Goal: Task Accomplishment & Management: Use online tool/utility

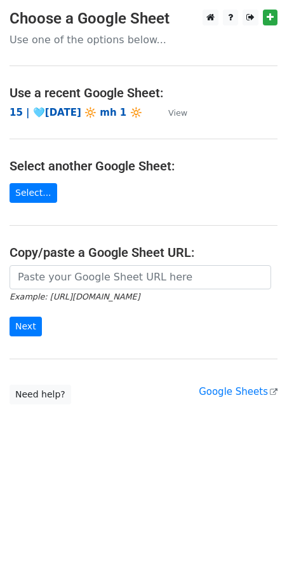
click at [36, 108] on strong "15 | 🩵[DATE] 🔆 mh 1 🔆" at bounding box center [76, 112] width 133 height 11
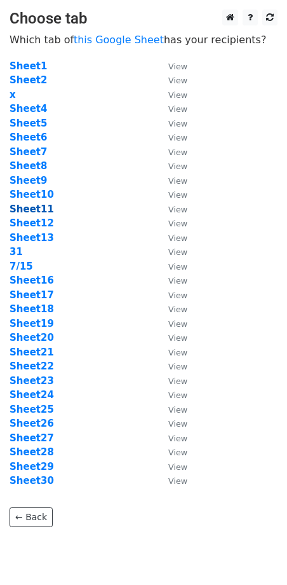
click at [38, 209] on strong "Sheet11" at bounding box center [32, 209] width 45 height 11
click at [21, 209] on strong "Sheet11" at bounding box center [32, 209] width 45 height 11
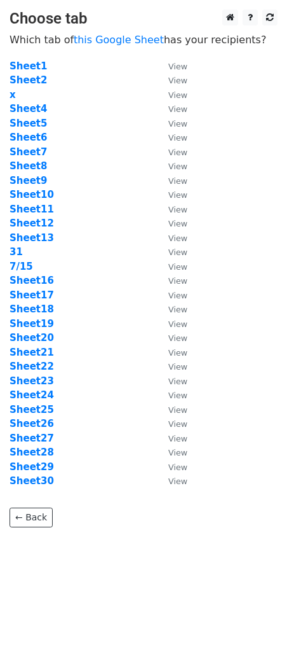
click at [93, 281] on td "Sheet16" at bounding box center [83, 280] width 146 height 15
click at [32, 207] on strong "Sheet11" at bounding box center [32, 209] width 45 height 11
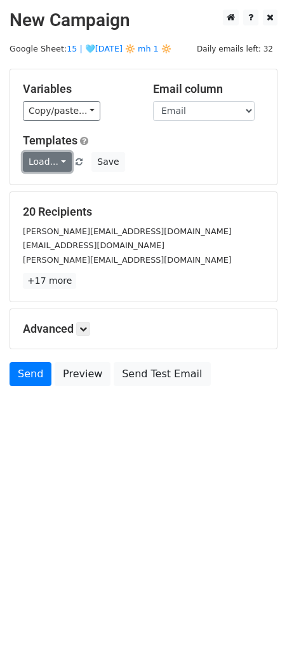
click at [57, 164] on link "Load..." at bounding box center [47, 162] width 49 height 20
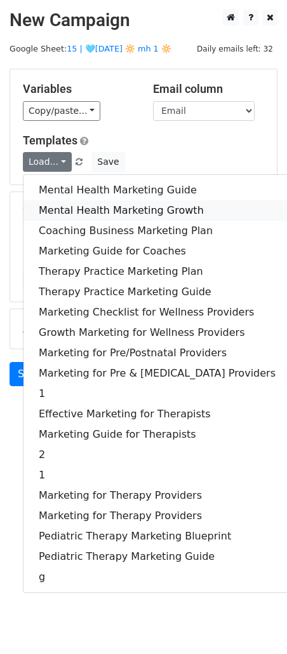
click at [57, 211] on link "Mental Health Marketing Growth" at bounding box center [158, 210] width 268 height 20
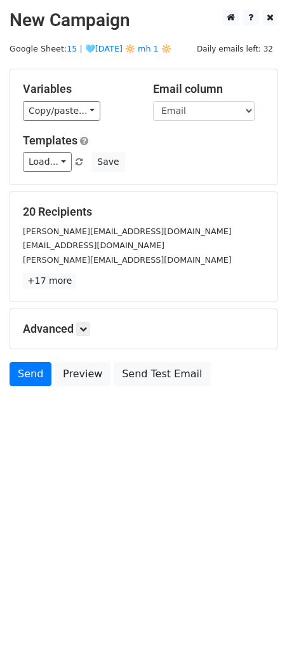
click at [87, 336] on div "Advanced Tracking Track Opens UTM Codes Track Clicks Filters Only include sprea…" at bounding box center [143, 328] width 267 height 39
click at [85, 317] on div "Advanced Tracking Track Opens UTM Codes Track Clicks Filters Only include sprea…" at bounding box center [143, 328] width 267 height 39
drag, startPoint x: 85, startPoint y: 326, endPoint x: 107, endPoint y: 338, distance: 25.3
click at [85, 326] on icon at bounding box center [84, 329] width 8 height 8
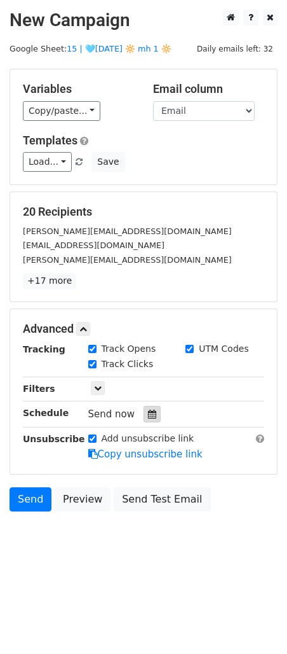
click at [145, 408] on div at bounding box center [152, 414] width 17 height 17
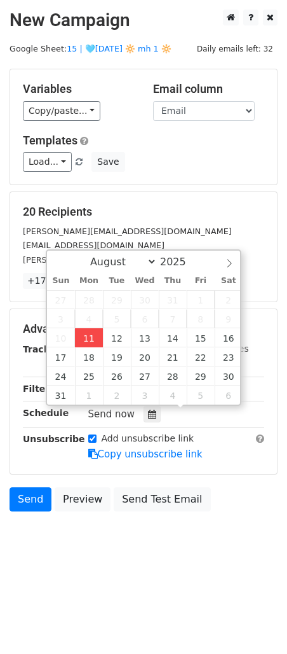
type input "2025-08-11 12:04"
type input "04"
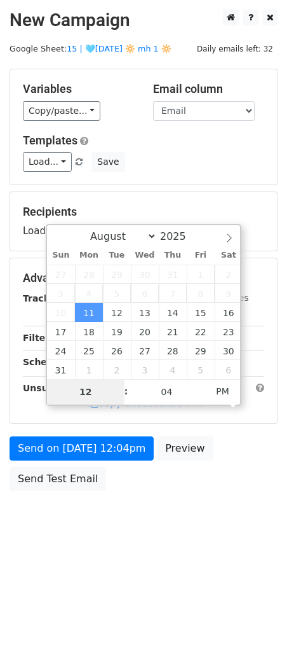
type input "1"
type input "2025-08-11 13:04"
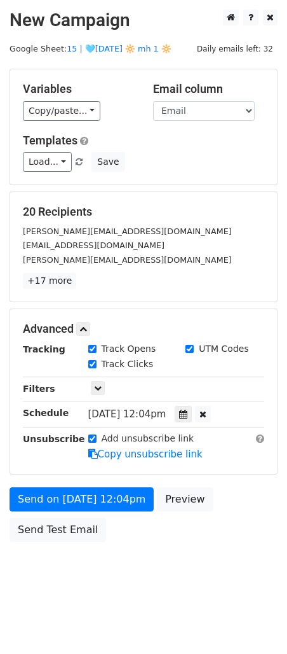
click at [85, 462] on form "Variables Copy/paste... {{Name}} {{Email}} Email column Name Email Templates Lo…" at bounding box center [144, 309] width 268 height 480
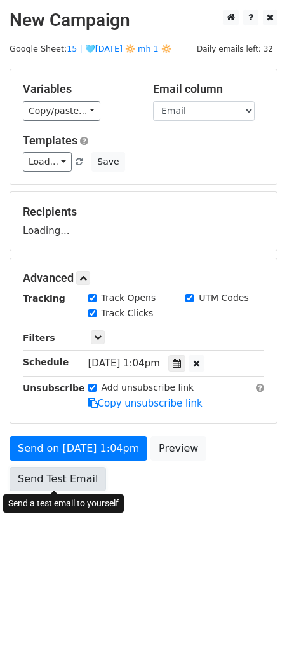
click at [73, 485] on link "Send Test Email" at bounding box center [58, 479] width 97 height 24
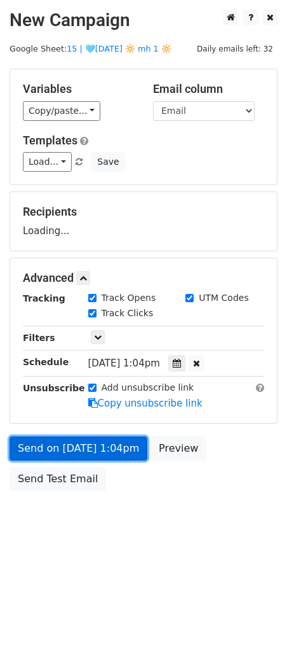
click at [81, 451] on link "Send on Aug 11 at 1:04pm" at bounding box center [79, 448] width 138 height 24
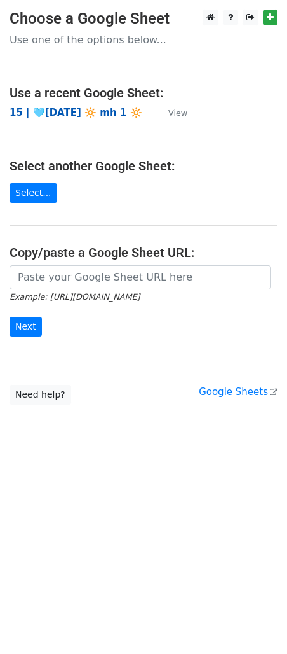
click at [102, 112] on strong "15 | 🩵JULY 15 🔆 mh 1 🔆" at bounding box center [76, 112] width 133 height 11
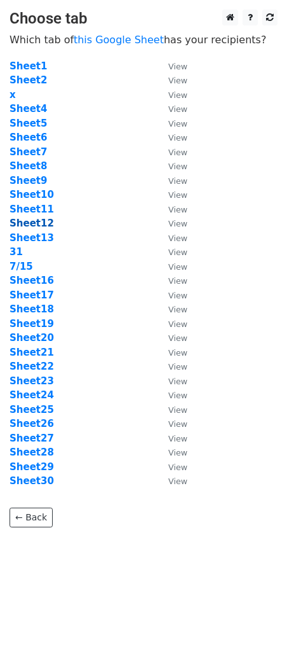
click at [36, 225] on strong "Sheet12" at bounding box center [32, 223] width 45 height 11
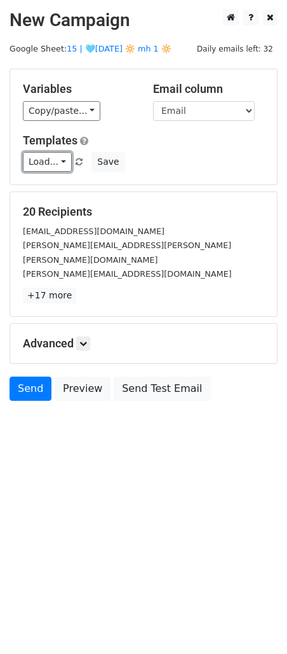
click at [50, 153] on link "Load..." at bounding box center [47, 162] width 49 height 20
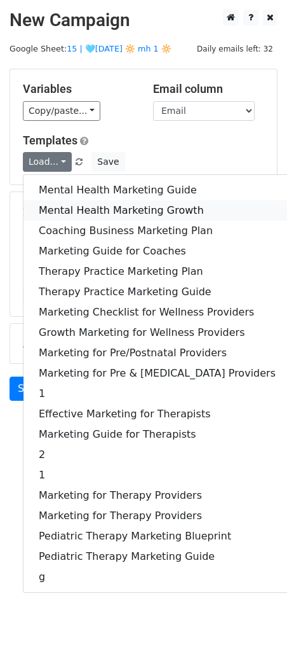
click at [50, 201] on link "Mental Health Marketing Growth" at bounding box center [158, 210] width 268 height 20
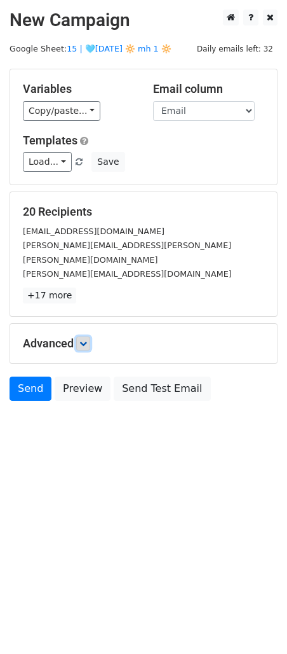
click at [89, 336] on link at bounding box center [83, 343] width 14 height 14
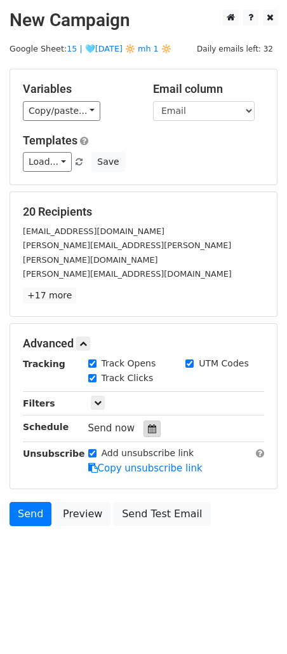
click at [144, 420] on div at bounding box center [152, 428] width 17 height 17
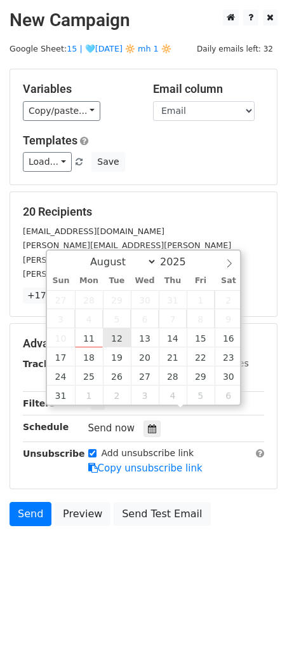
type input "2025-08-12 12:00"
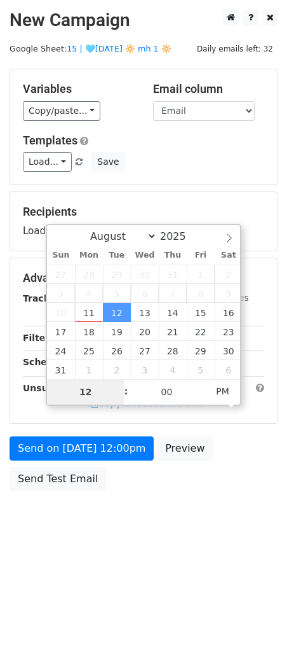
type input "1"
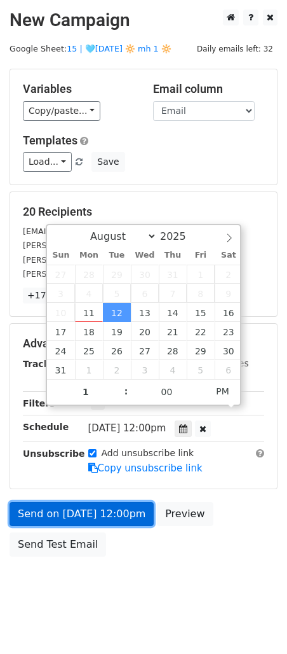
type input "2025-08-12 13:00"
click at [107, 502] on link "Send on Aug 12 at 12:00pm" at bounding box center [82, 514] width 144 height 24
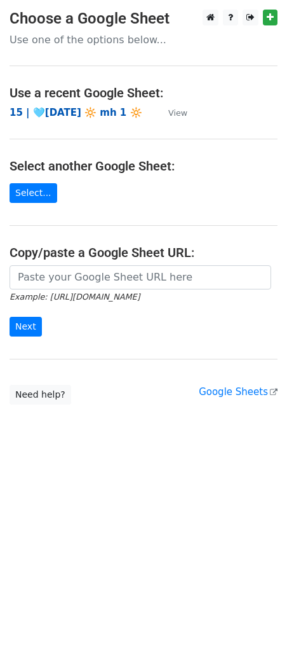
click at [90, 114] on strong "15 | 🩵[DATE] 🔆 mh 1 🔆" at bounding box center [76, 112] width 133 height 11
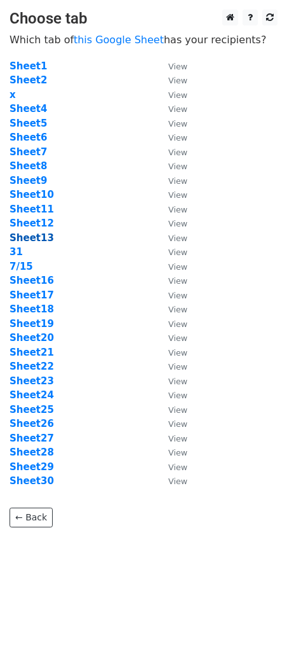
click at [36, 237] on strong "Sheet13" at bounding box center [32, 237] width 45 height 11
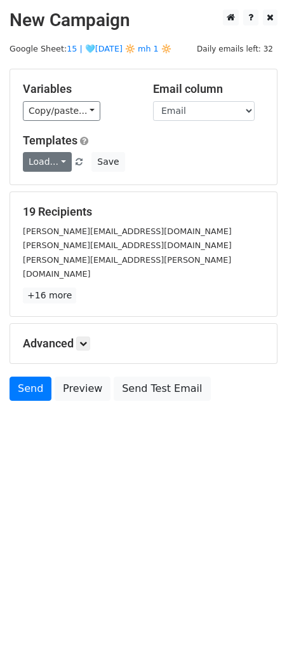
click at [42, 167] on link "Load..." at bounding box center [47, 162] width 49 height 20
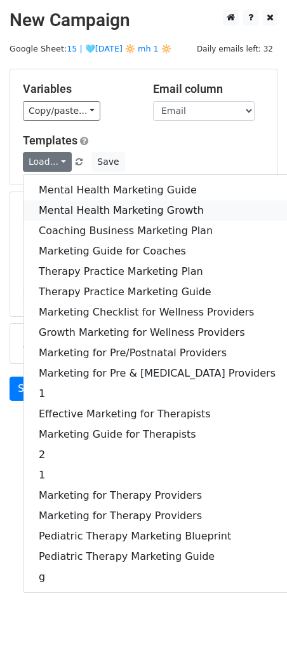
click at [56, 207] on link "Mental Health Marketing Growth" at bounding box center [158, 210] width 268 height 20
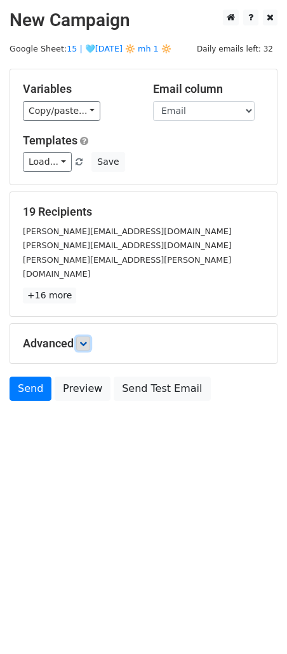
click at [87, 340] on icon at bounding box center [84, 344] width 8 height 8
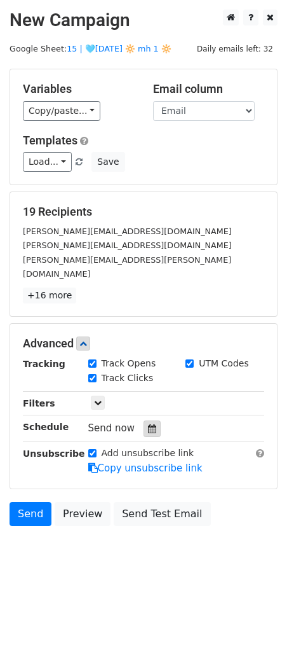
click at [149, 422] on div at bounding box center [152, 428] width 17 height 17
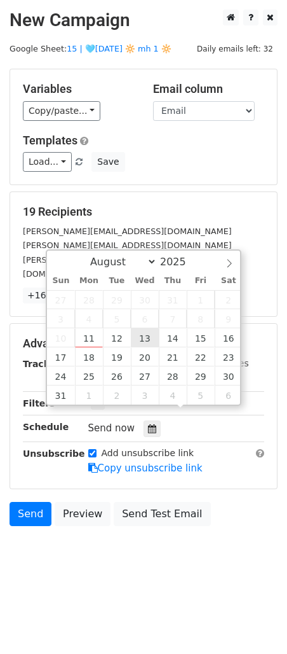
type input "2025-08-13 12:00"
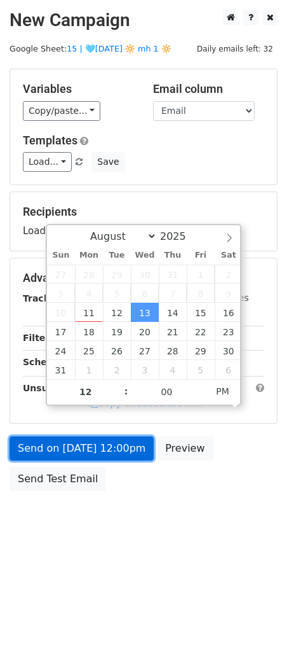
drag, startPoint x: 100, startPoint y: 454, endPoint x: 11, endPoint y: 459, distance: 89.2
click at [100, 454] on link "Send on Aug 13 at 12:00pm" at bounding box center [82, 448] width 144 height 24
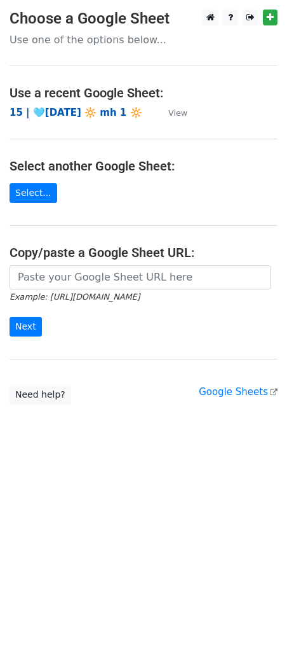
click at [74, 116] on strong "15 | 🩵[DATE] 🔆 mh 1 🔆" at bounding box center [76, 112] width 133 height 11
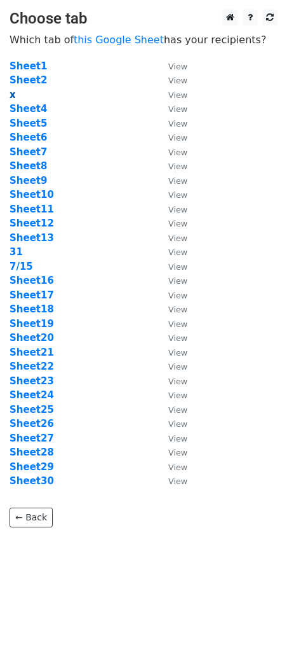
click at [11, 94] on strong "x" at bounding box center [13, 94] width 6 height 11
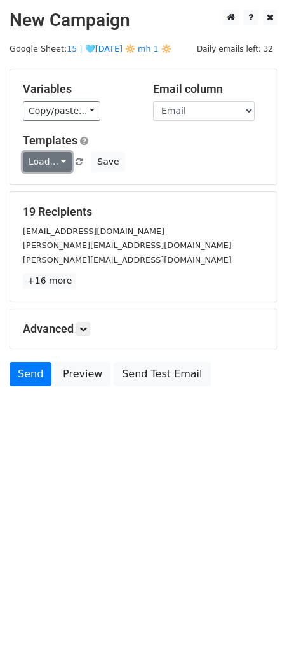
click at [47, 166] on link "Load..." at bounding box center [47, 162] width 49 height 20
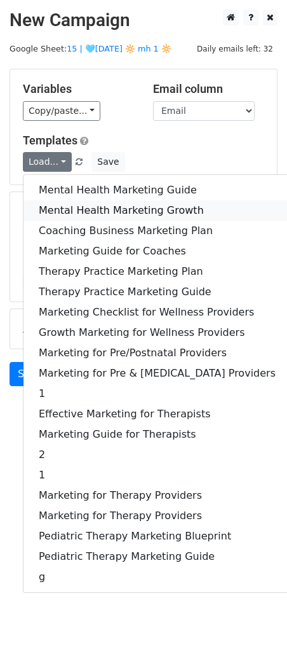
click at [67, 207] on link "Mental Health Marketing Growth" at bounding box center [158, 210] width 268 height 20
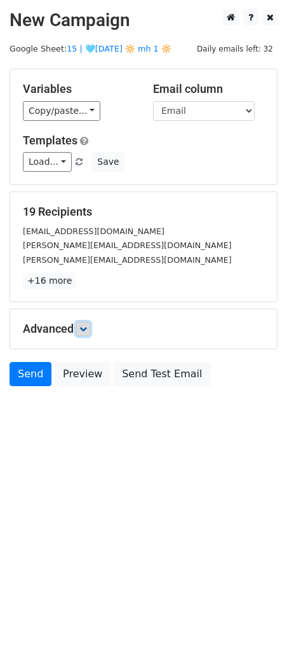
click at [87, 331] on icon at bounding box center [84, 329] width 8 height 8
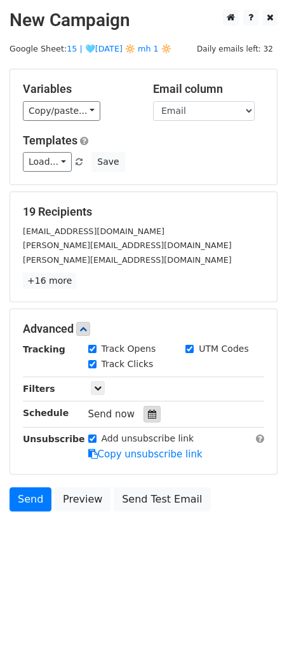
click at [148, 417] on icon at bounding box center [152, 414] width 8 height 9
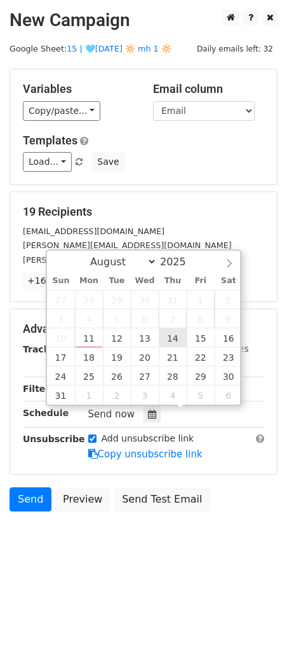
type input "[DATE] 12:00"
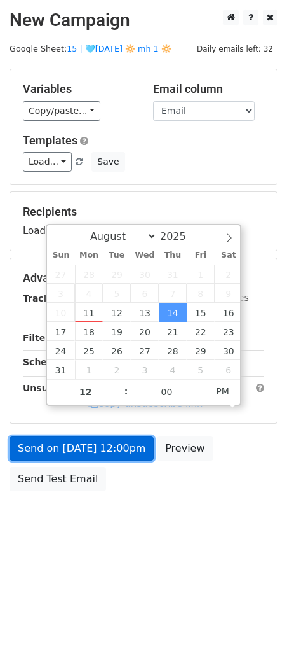
click at [107, 450] on link "Send on [DATE] 12:00pm" at bounding box center [82, 448] width 144 height 24
